Goal: Information Seeking & Learning: Understand process/instructions

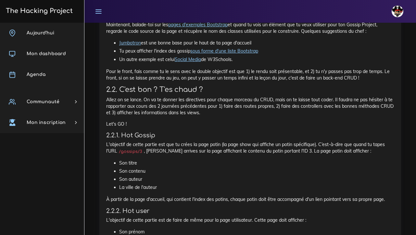
scroll to position [524, 0]
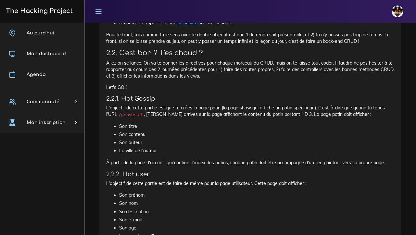
click at [185, 105] on p "L'objectif de cette partie est que tu crées la page potin (la page show qui aff…" at bounding box center [250, 111] width 288 height 13
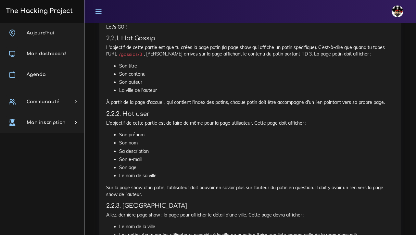
scroll to position [584, 0]
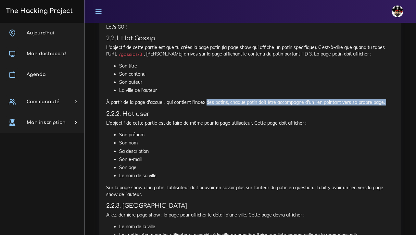
drag, startPoint x: 208, startPoint y: 90, endPoint x: 279, endPoint y: 94, distance: 71.2
click at [279, 94] on div "The Gossip Project : Full CRUD À The Hacking Project, il se passe plein de chos…" at bounding box center [250, 187] width 288 height 1002
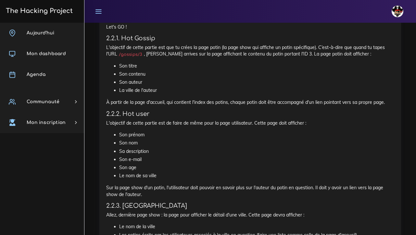
click at [276, 110] on h4 "2.2.2. Hot user" at bounding box center [250, 113] width 288 height 7
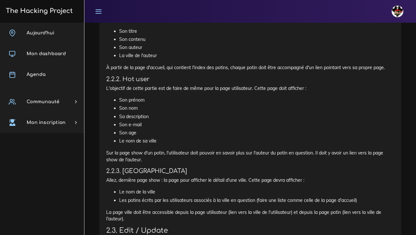
scroll to position [621, 0]
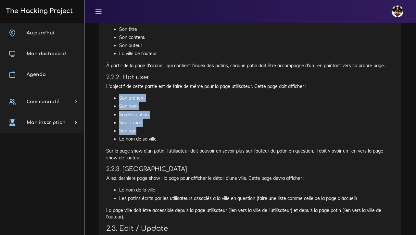
drag, startPoint x: 108, startPoint y: 82, endPoint x: 160, endPoint y: 120, distance: 64.4
click at [160, 120] on ul "Son prénom Son nom Sa description Son e-mail Son age Le nom de sa ville" at bounding box center [250, 118] width 288 height 49
click at [170, 135] on li "Le nom de sa ville" at bounding box center [256, 139] width 275 height 8
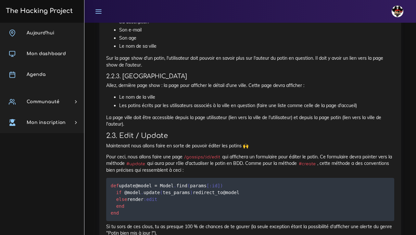
scroll to position [714, 0]
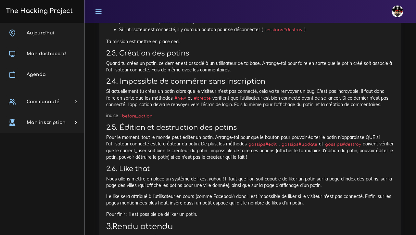
scroll to position [584, 0]
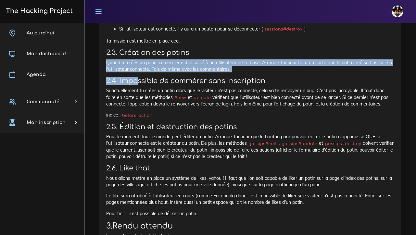
drag, startPoint x: 108, startPoint y: 48, endPoint x: 138, endPoint y: 63, distance: 34.0
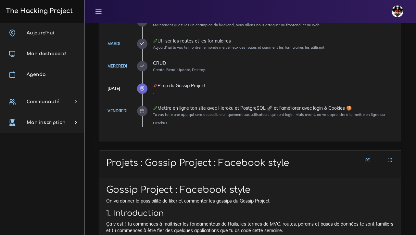
scroll to position [92, 0]
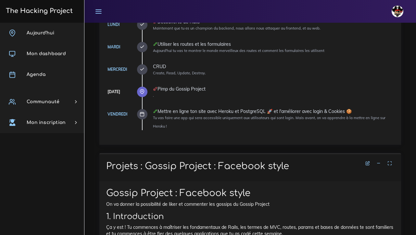
click at [142, 69] on icon at bounding box center [142, 69] width 5 height 5
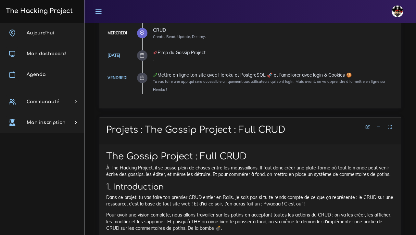
scroll to position [180, 0]
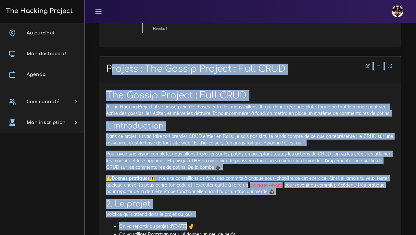
drag, startPoint x: 106, startPoint y: 57, endPoint x: 215, endPoint y: 216, distance: 192.6
click at [105, 58] on div "Projets : The Gossip Project : Full CRUD" at bounding box center [250, 70] width 302 height 28
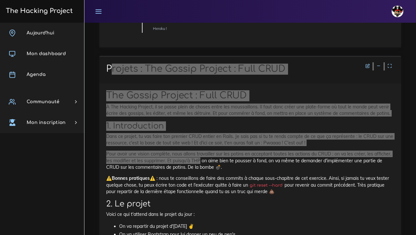
drag, startPoint x: 107, startPoint y: 58, endPoint x: 200, endPoint y: 149, distance: 129.3
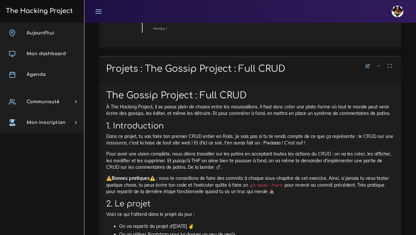
click at [229, 222] on li "On va repartir du projet d'[DATE] ✌" at bounding box center [256, 226] width 275 height 8
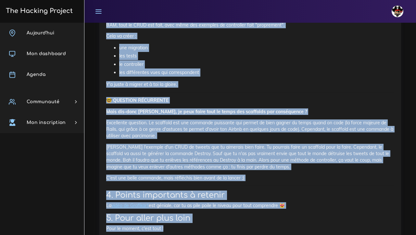
scroll to position [3654, 0]
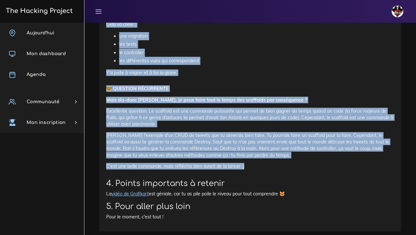
drag, startPoint x: 107, startPoint y: 59, endPoint x: 235, endPoint y: 158, distance: 162.3
copy div "Projets : The Gossip Project : Full CRUD The Gossip Project : Full CRUD À The H…"
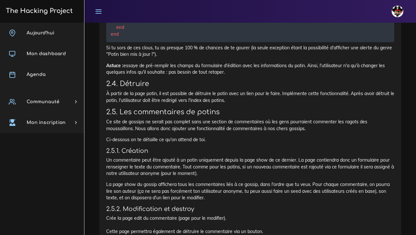
scroll to position [895, 0]
